Goal: Transaction & Acquisition: Download file/media

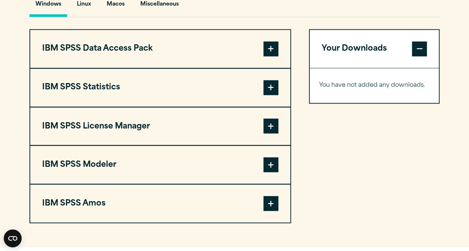
scroll to position [576, 0]
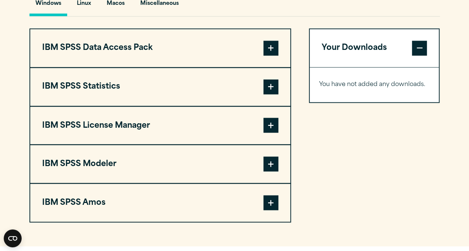
click at [262, 87] on button "IBM SPSS Statistics" at bounding box center [160, 87] width 260 height 38
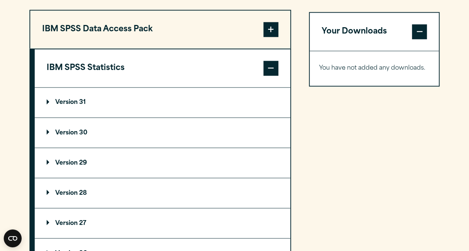
scroll to position [596, 0]
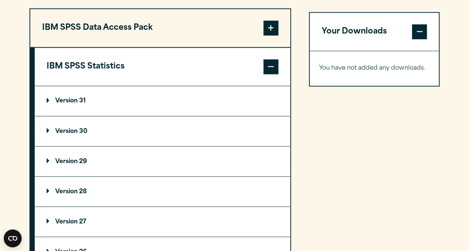
click at [208, 134] on summary "Version 30" at bounding box center [163, 131] width 256 height 30
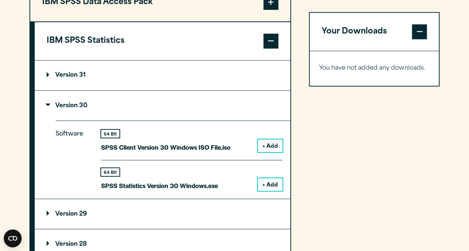
scroll to position [623, 0]
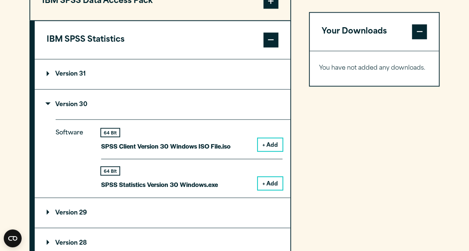
click at [273, 185] on button "+ Add" at bounding box center [270, 183] width 25 height 13
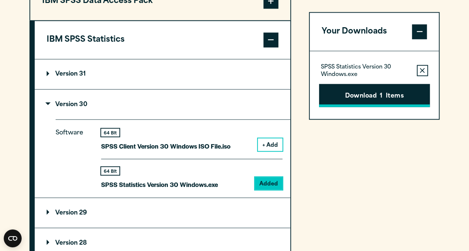
click at [355, 97] on button "Download 1 Items" at bounding box center [374, 95] width 111 height 23
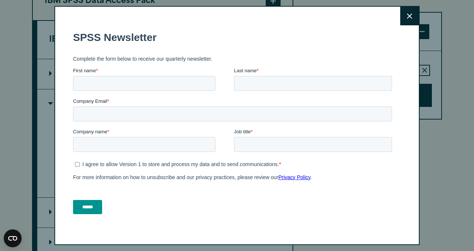
click at [401, 19] on button "Close" at bounding box center [410, 16] width 19 height 19
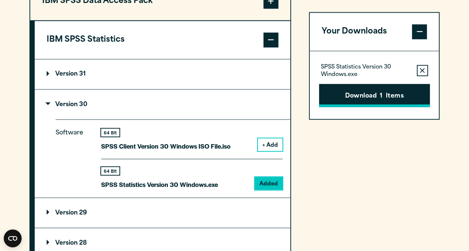
click at [345, 102] on button "Download 1 Items" at bounding box center [374, 95] width 111 height 23
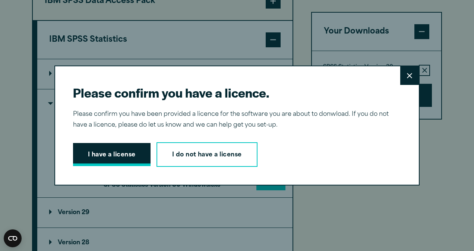
click at [141, 151] on button "I have a license" at bounding box center [112, 154] width 78 height 23
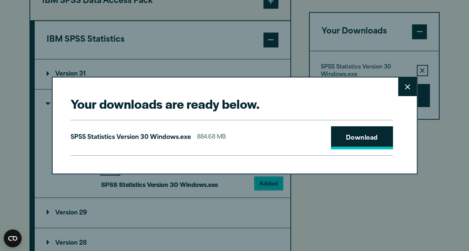
click at [377, 139] on link "Download" at bounding box center [362, 137] width 62 height 23
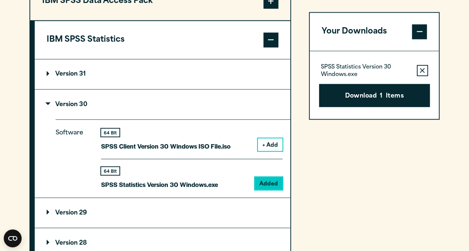
click at [455, 37] on div "Your downloads are ready below. Close SPSS Statistics Version 30 Windows.exe 88…" at bounding box center [234, 125] width 469 height 251
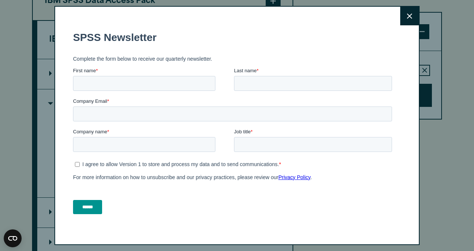
click at [407, 18] on icon at bounding box center [409, 16] width 5 height 6
